Goal: Download file/media

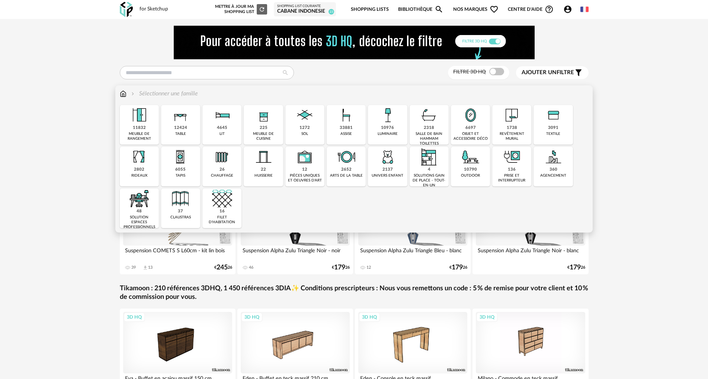
click at [181, 123] on img at bounding box center [180, 115] width 20 height 20
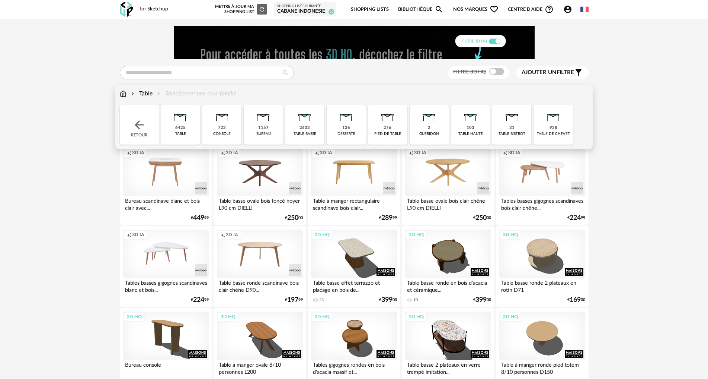
click at [543, 130] on div "938 table de chevet" at bounding box center [553, 124] width 39 height 39
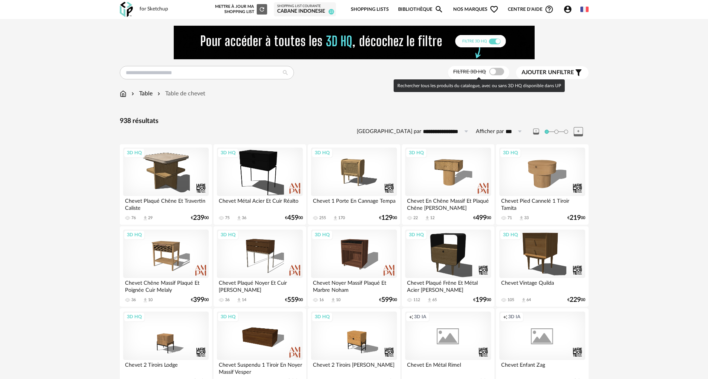
click at [491, 70] on span at bounding box center [497, 71] width 15 height 7
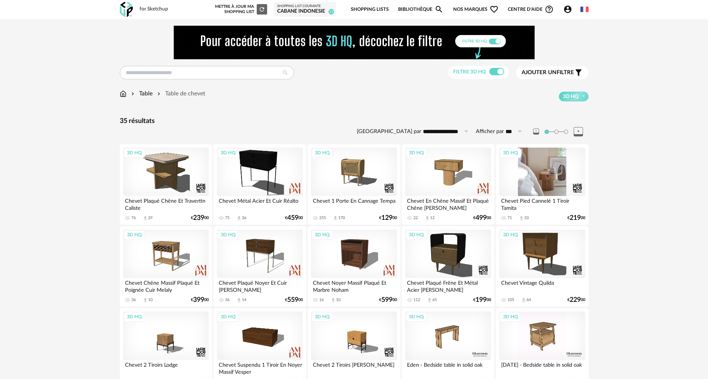
click at [535, 175] on div "3D HQ" at bounding box center [543, 171] width 86 height 48
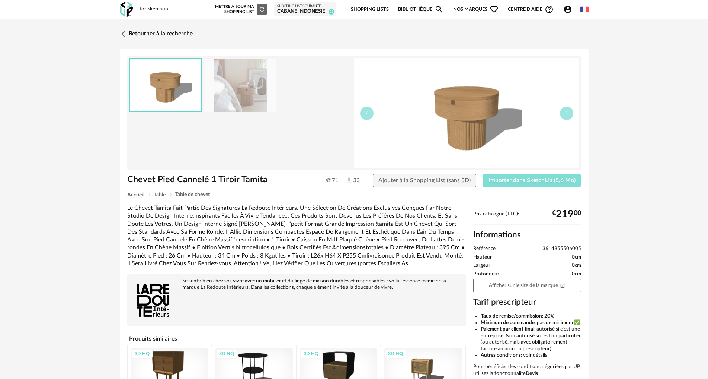
click at [518, 177] on span "Importer dans SketchUp (5,6 Mo)" at bounding box center [532, 180] width 87 height 6
click at [123, 33] on img at bounding box center [123, 33] width 11 height 11
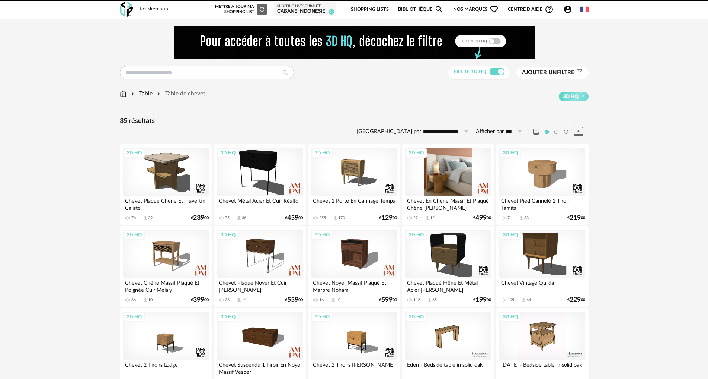
click at [440, 169] on div "3D HQ" at bounding box center [448, 171] width 86 height 48
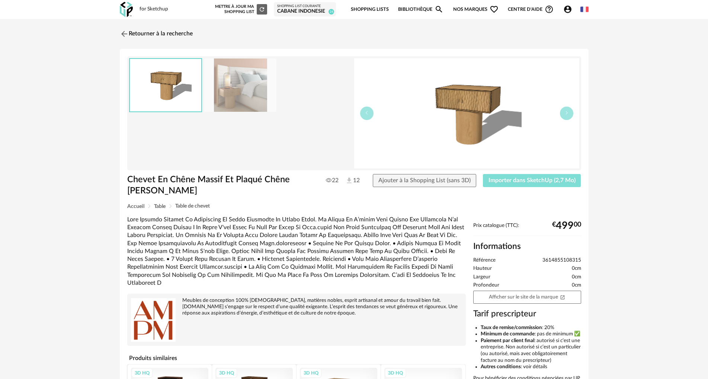
click at [504, 182] on span "Importer dans SketchUp (2,7 Mo)" at bounding box center [532, 180] width 87 height 6
click at [124, 32] on img at bounding box center [123, 33] width 11 height 11
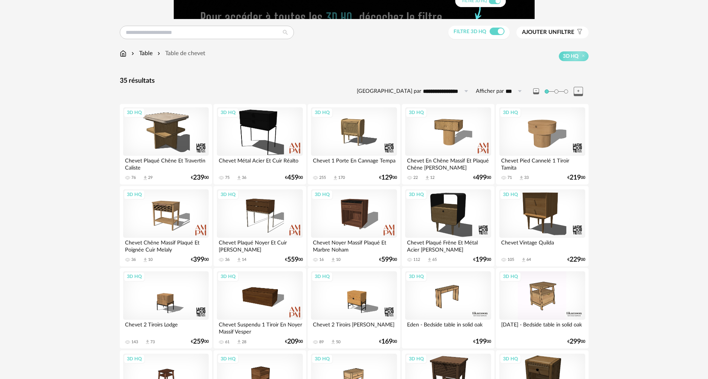
scroll to position [34, 0]
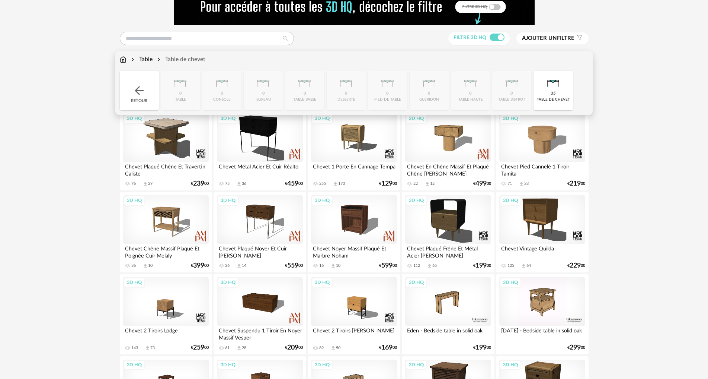
click at [126, 60] on img at bounding box center [123, 59] width 7 height 9
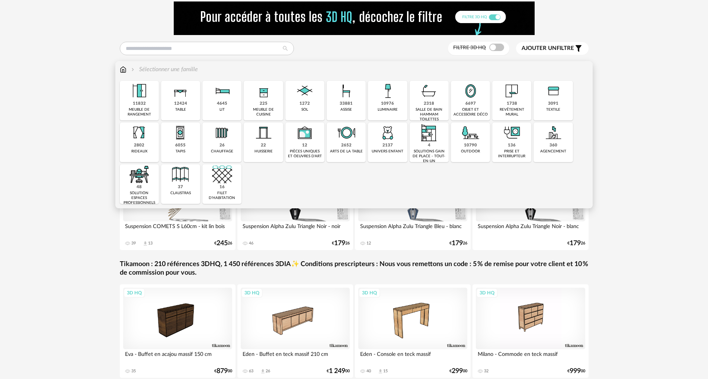
scroll to position [37, 0]
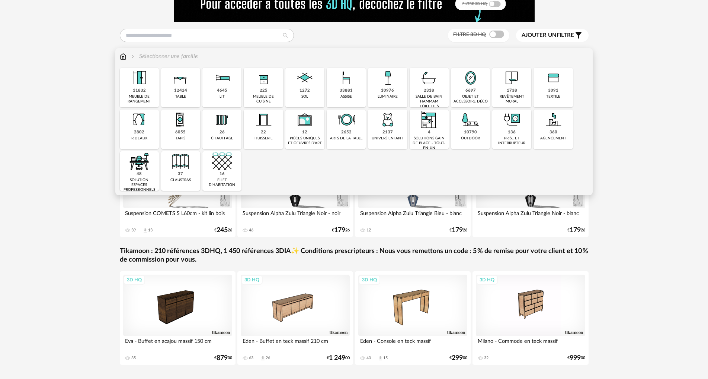
click at [388, 79] on img at bounding box center [388, 78] width 20 height 20
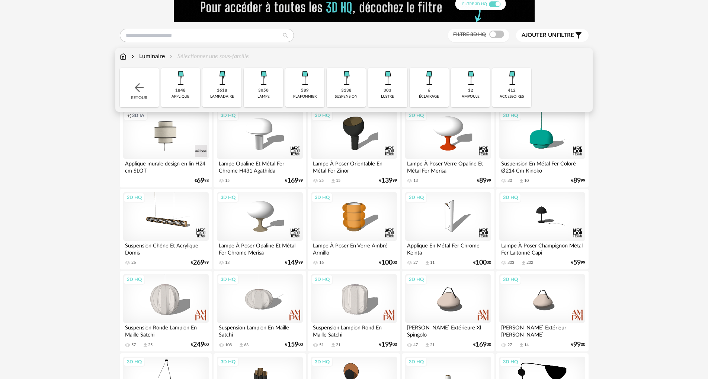
click at [275, 89] on div "3050 lampe" at bounding box center [263, 87] width 39 height 39
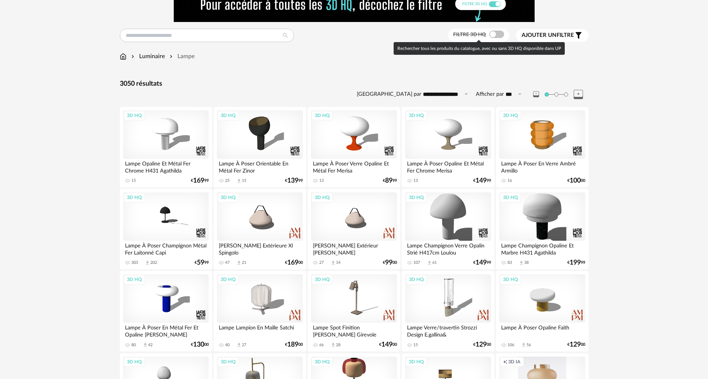
click at [490, 36] on span at bounding box center [497, 34] width 15 height 7
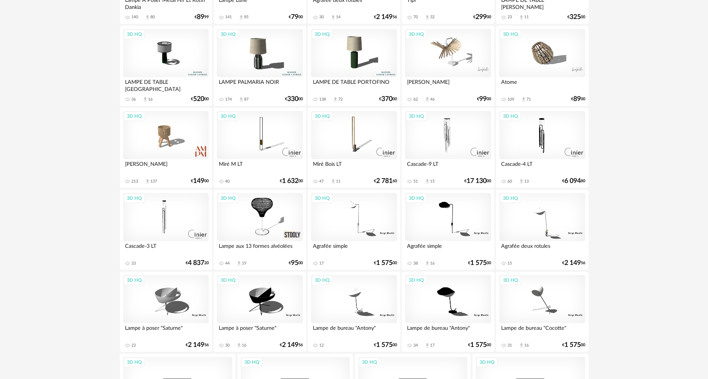
scroll to position [1191, 0]
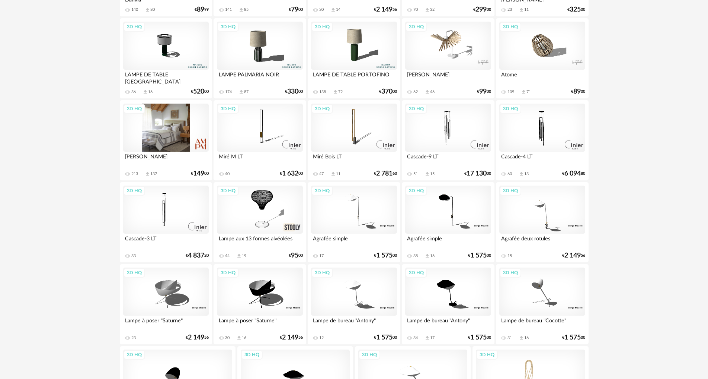
click at [166, 138] on div "3D HQ" at bounding box center [166, 127] width 86 height 48
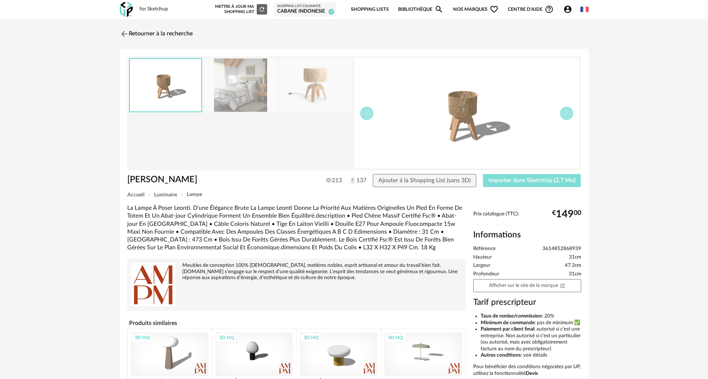
click at [525, 182] on span "Importer dans SketchUp (2,7 Mo)" at bounding box center [532, 180] width 87 height 6
click at [125, 32] on img at bounding box center [123, 33] width 11 height 11
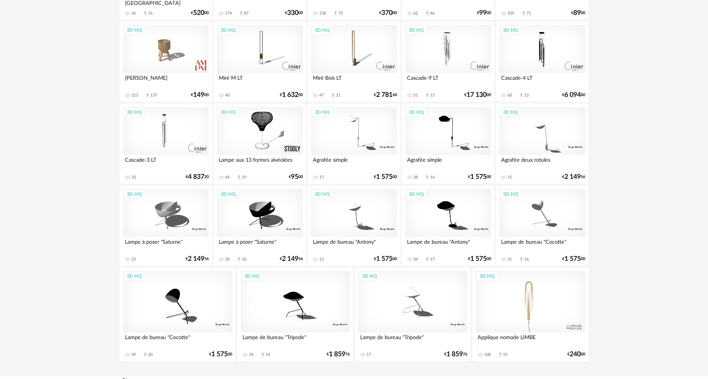
scroll to position [1284, 0]
